Goal: Task Accomplishment & Management: Use online tool/utility

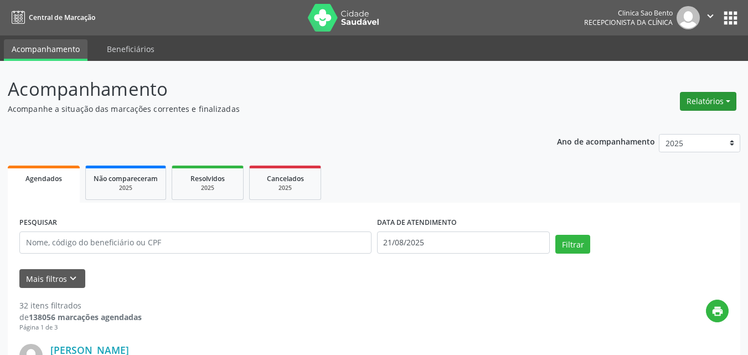
click at [703, 104] on button "Relatórios" at bounding box center [707, 101] width 56 height 19
click at [679, 129] on link "Agendamentos" at bounding box center [677, 124] width 119 height 15
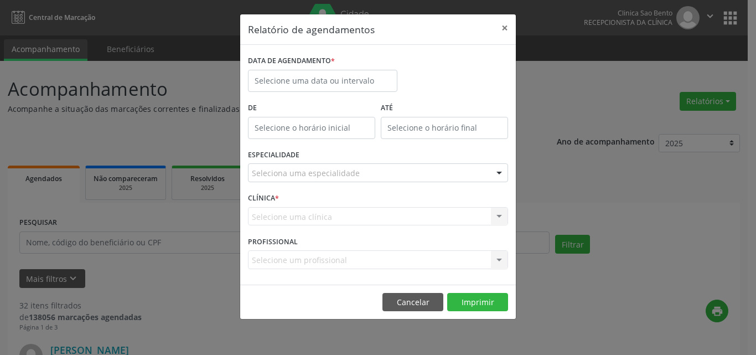
drag, startPoint x: 628, startPoint y: 118, endPoint x: 657, endPoint y: 107, distance: 31.2
click at [629, 118] on div "Relatório de agendamentos × DATA DE AGENDAMENTO * De ATÉ ESPECIALIDADE Selecion…" at bounding box center [378, 177] width 756 height 355
click at [512, 23] on button "×" at bounding box center [505, 27] width 22 height 27
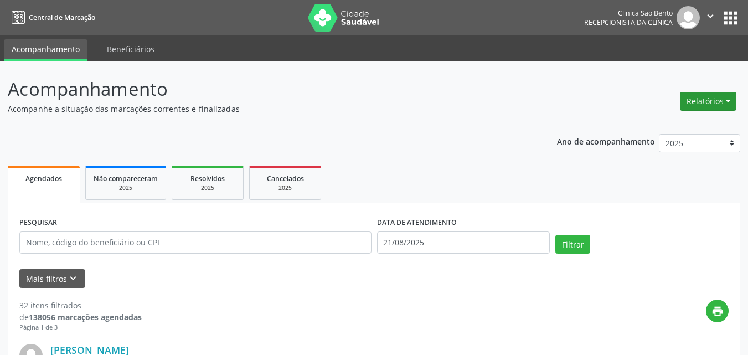
click at [707, 98] on button "Relatórios" at bounding box center [707, 101] width 56 height 19
click at [677, 125] on link "Agendamentos" at bounding box center [677, 124] width 119 height 15
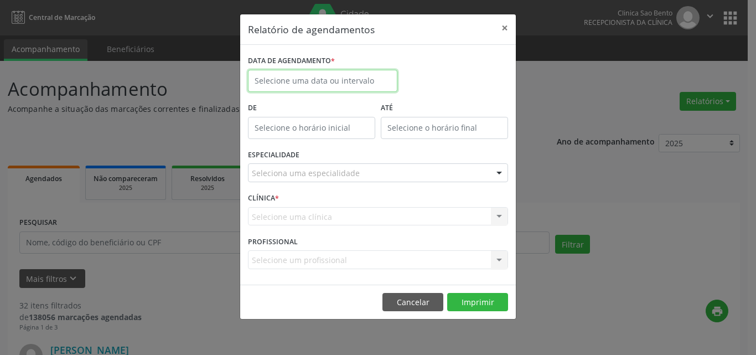
click at [372, 82] on body "Central de Marcação Clinica [GEOGRAPHIC_DATA] Recepcionista da clínica  Config…" at bounding box center [378, 177] width 756 height 355
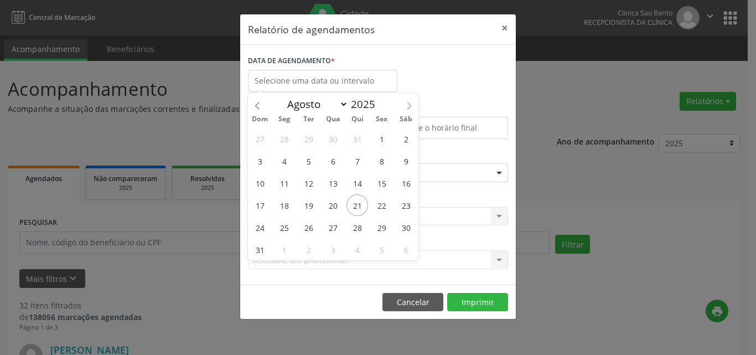
click at [411, 103] on icon at bounding box center [409, 106] width 8 height 8
select select "8"
click at [352, 203] on span "25" at bounding box center [357, 205] width 22 height 22
type input "[DATE]"
click at [352, 203] on span "25" at bounding box center [357, 205] width 22 height 22
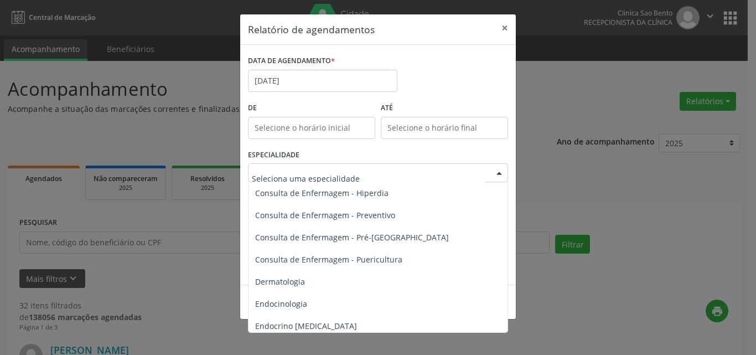
scroll to position [498, 0]
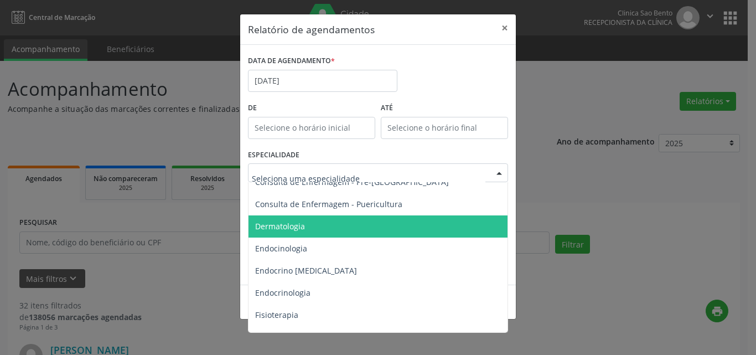
click at [310, 236] on span "Dermatologia" at bounding box center [378, 226] width 261 height 22
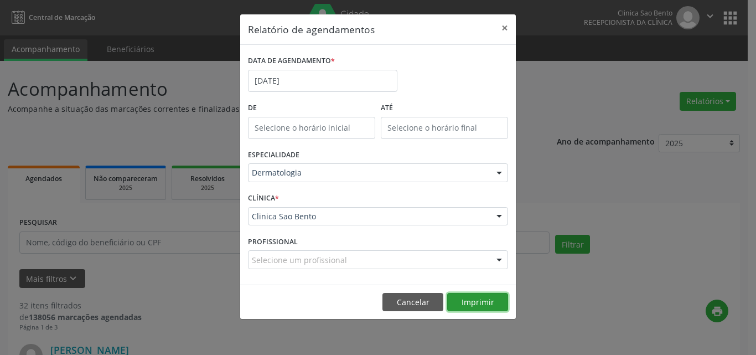
click at [467, 296] on button "Imprimir" at bounding box center [477, 302] width 61 height 19
